Goal: Task Accomplishment & Management: Complete application form

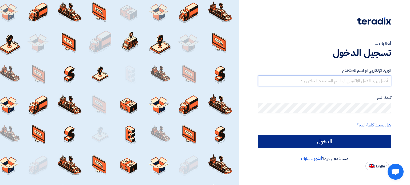
type input "[EMAIL_ADDRESS][DOMAIN_NAME]"
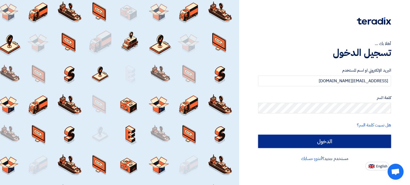
click at [358, 145] on input "الدخول" at bounding box center [324, 141] width 133 height 13
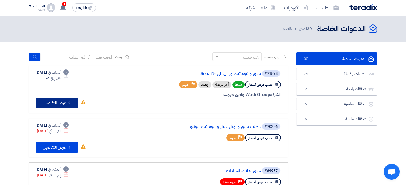
click at [60, 99] on button "Check details عرض التفاصيل" at bounding box center [56, 103] width 43 height 11
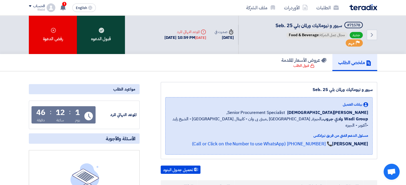
click at [99, 34] on div "قبول الدعوه" at bounding box center [101, 34] width 48 height 39
